Goal: Check status: Check status

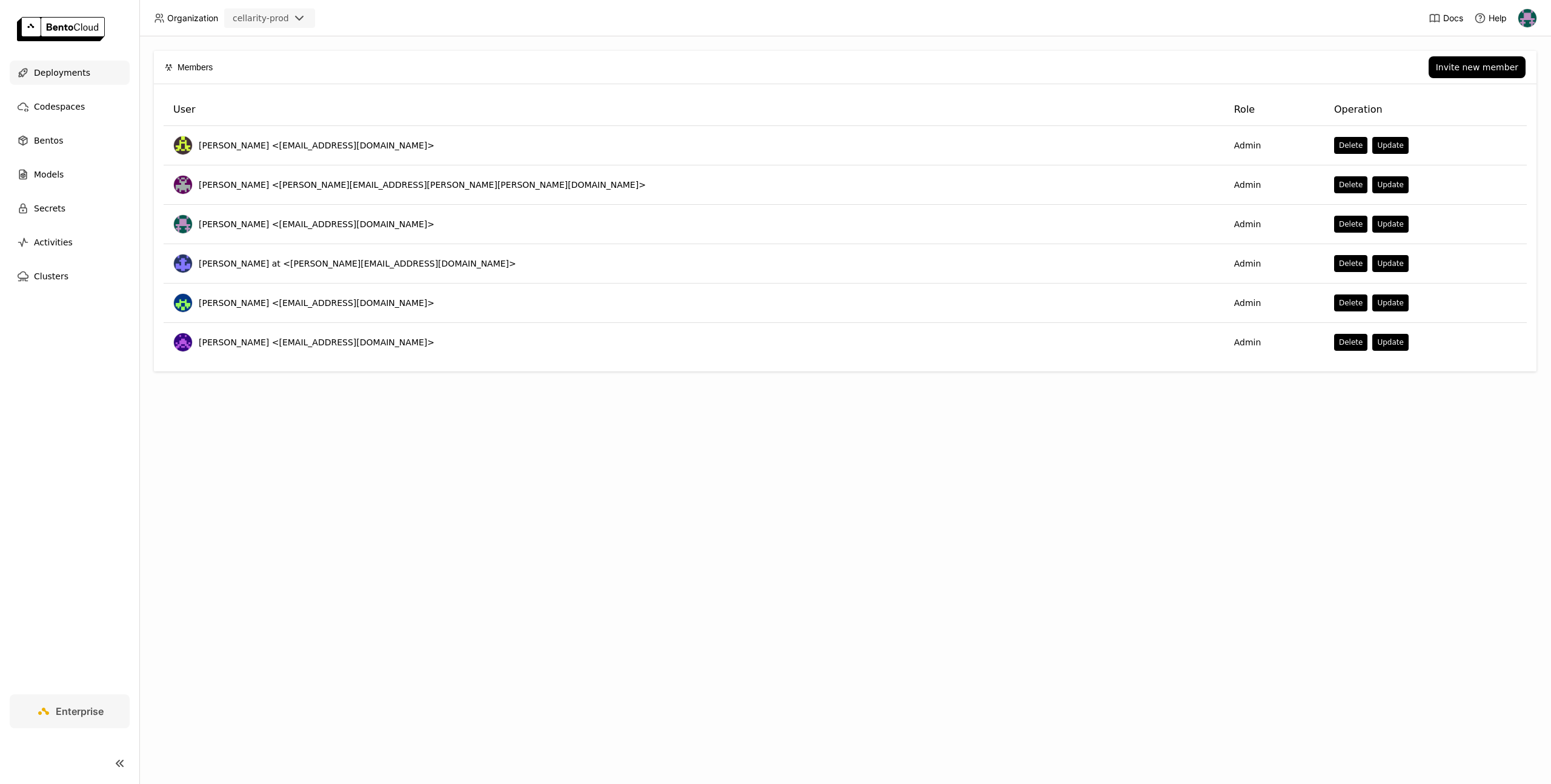
click at [91, 78] on div "Deployments" at bounding box center [70, 72] width 120 height 24
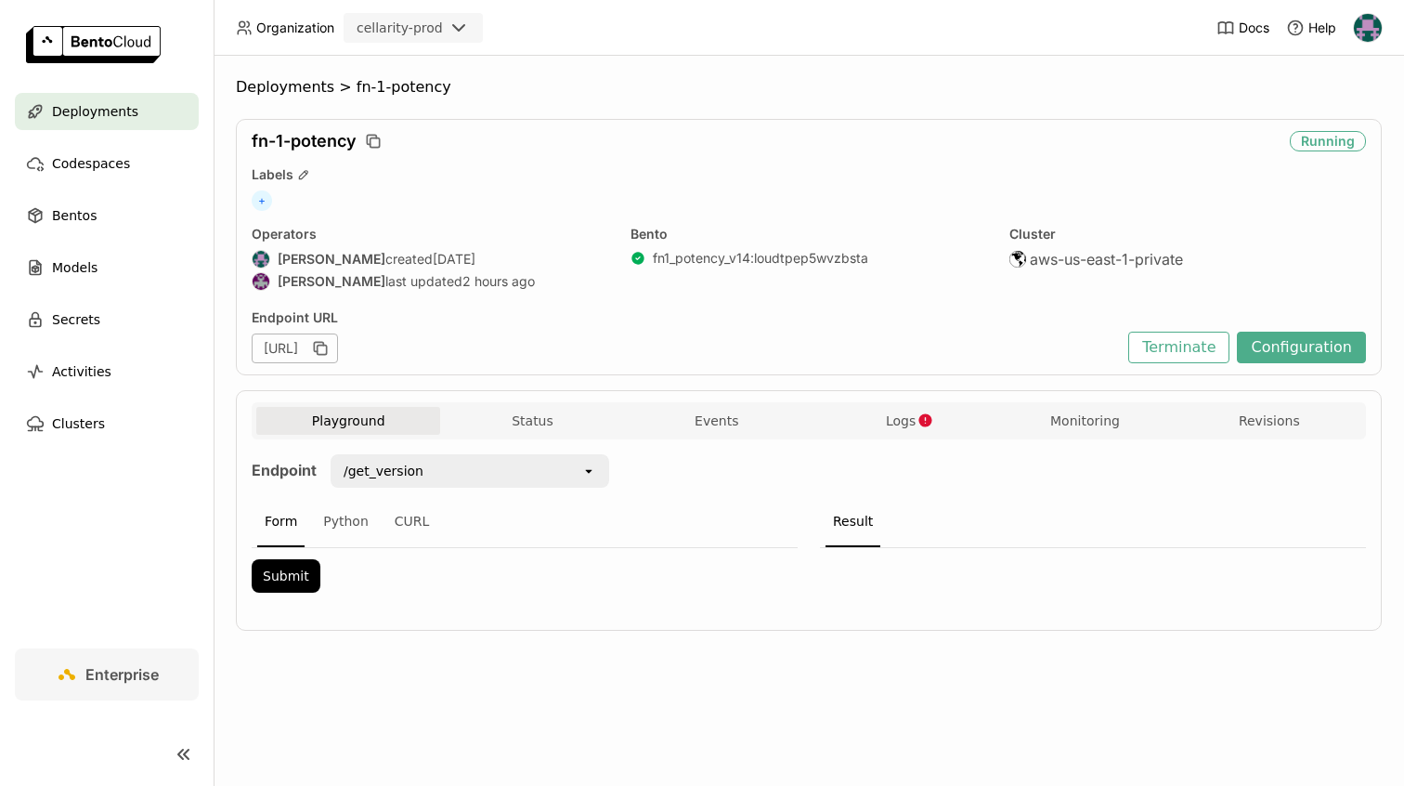
click at [787, 270] on div "Bento fn1_potency_v14 : loudtpep5wvzbsta" at bounding box center [809, 260] width 357 height 69
click at [852, 426] on button "Logs" at bounding box center [901, 421] width 184 height 28
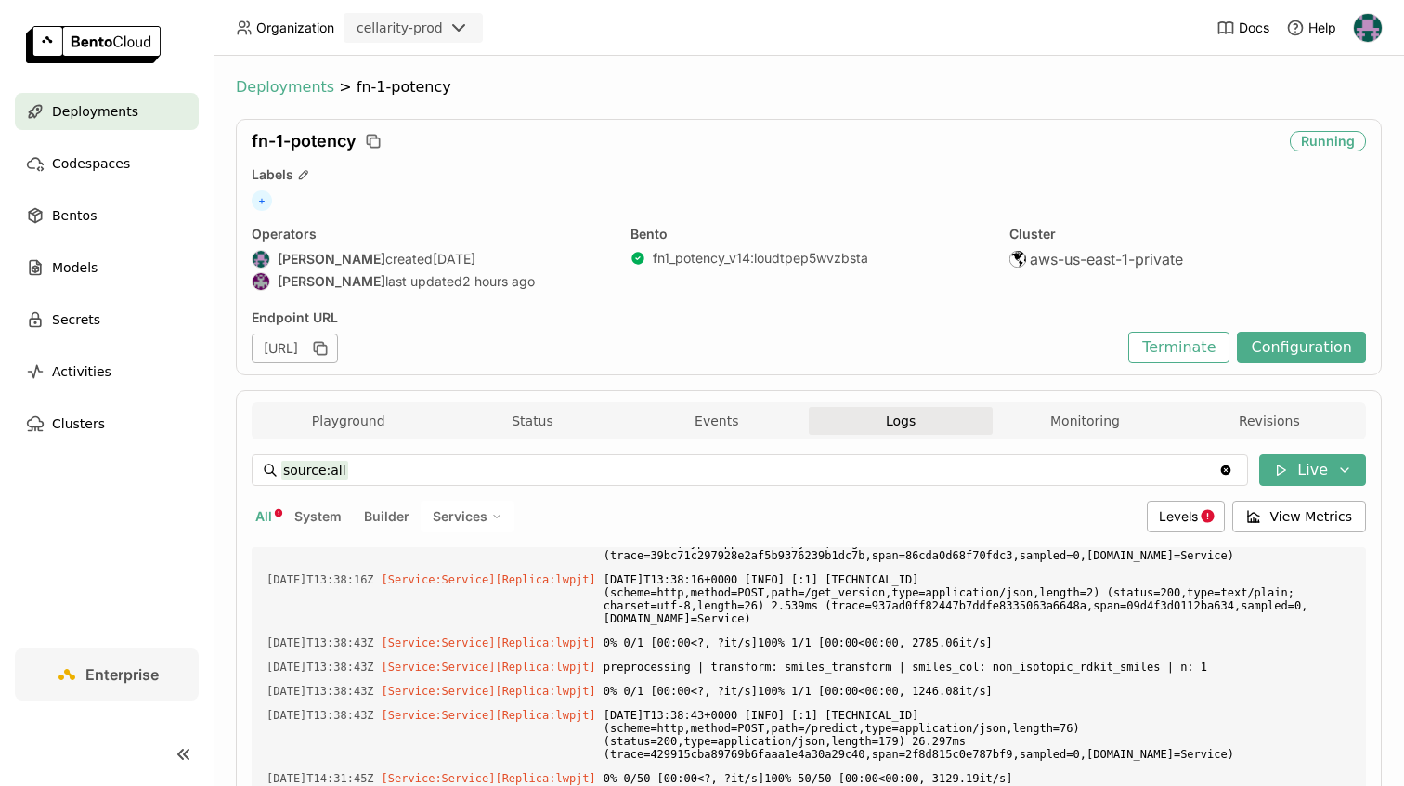
click at [279, 85] on span "Deployments" at bounding box center [285, 87] width 98 height 19
